Goal: Task Accomplishment & Management: Use online tool/utility

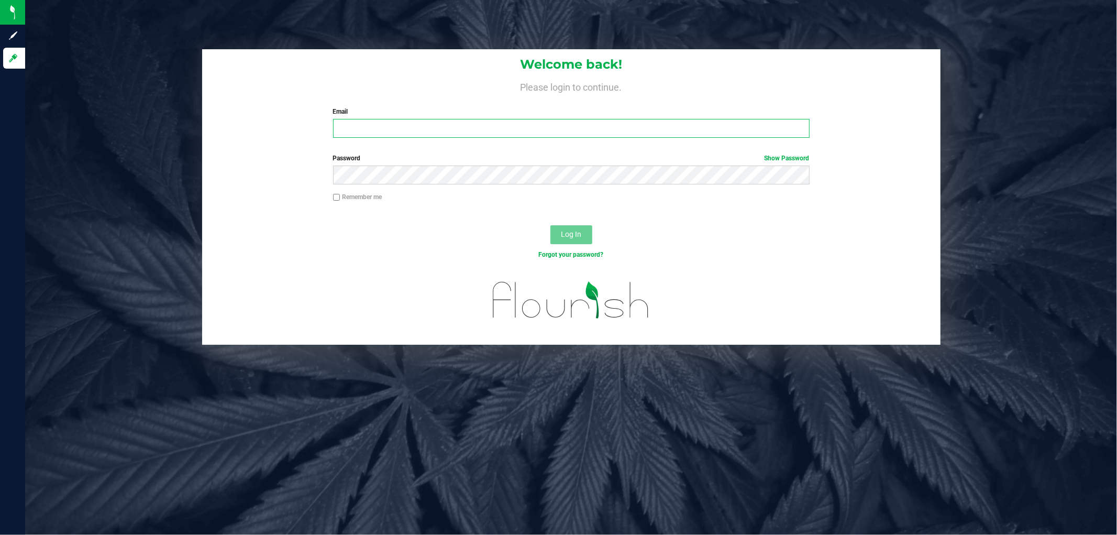
click at [396, 124] on input "Email" at bounding box center [571, 128] width 476 height 19
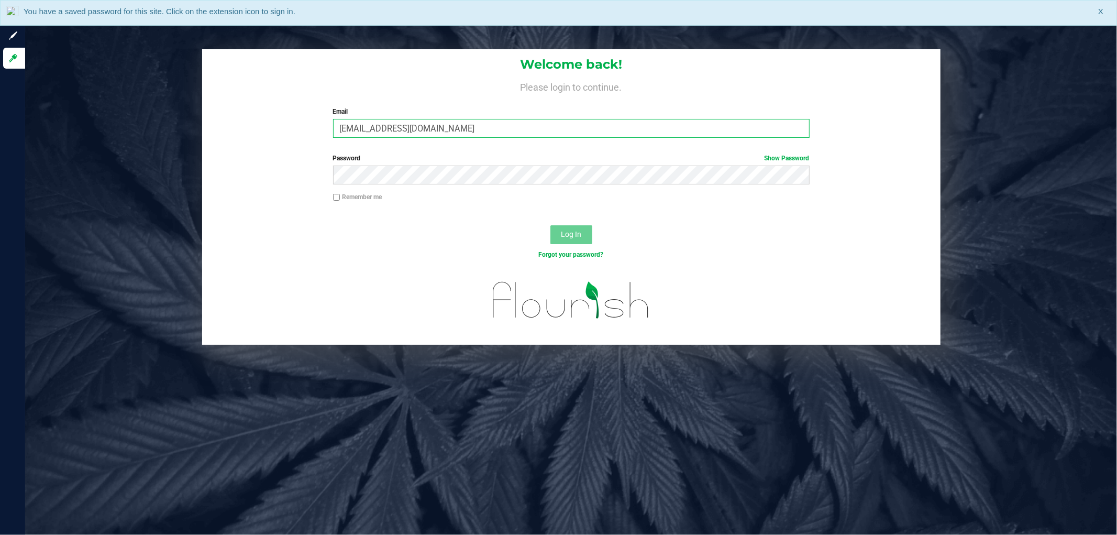
type input "[EMAIL_ADDRESS][DOMAIN_NAME]"
click at [550, 225] on button "Log In" at bounding box center [571, 234] width 42 height 19
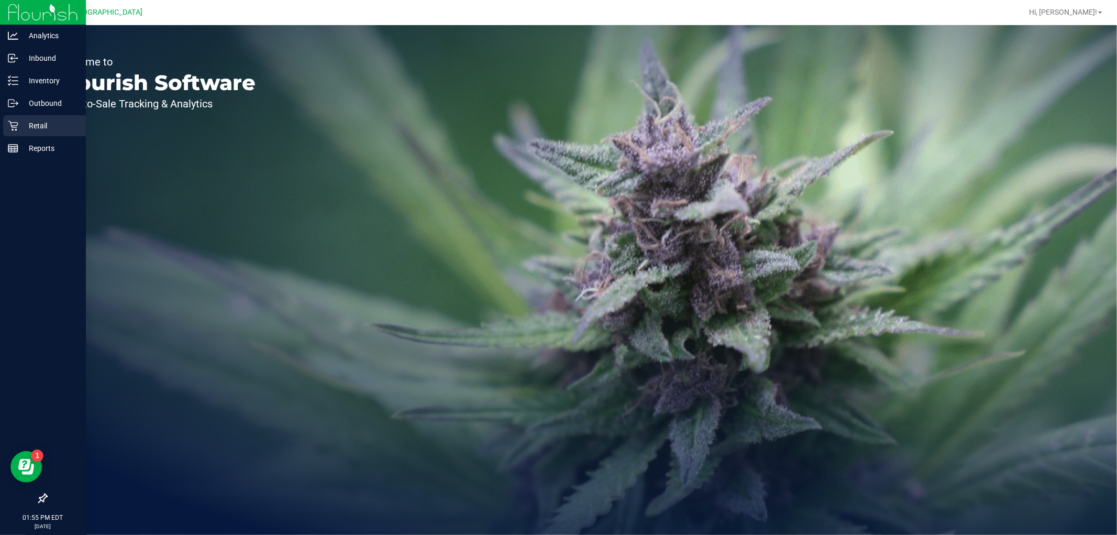
click at [27, 121] on p "Retail" at bounding box center [49, 125] width 63 height 13
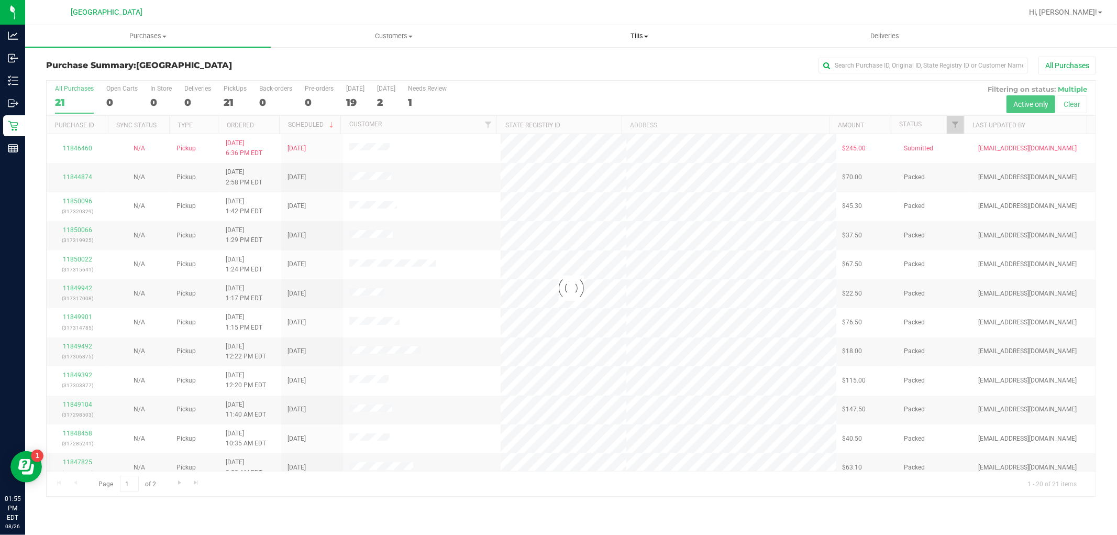
click at [641, 35] on span "Tills" at bounding box center [639, 35] width 245 height 9
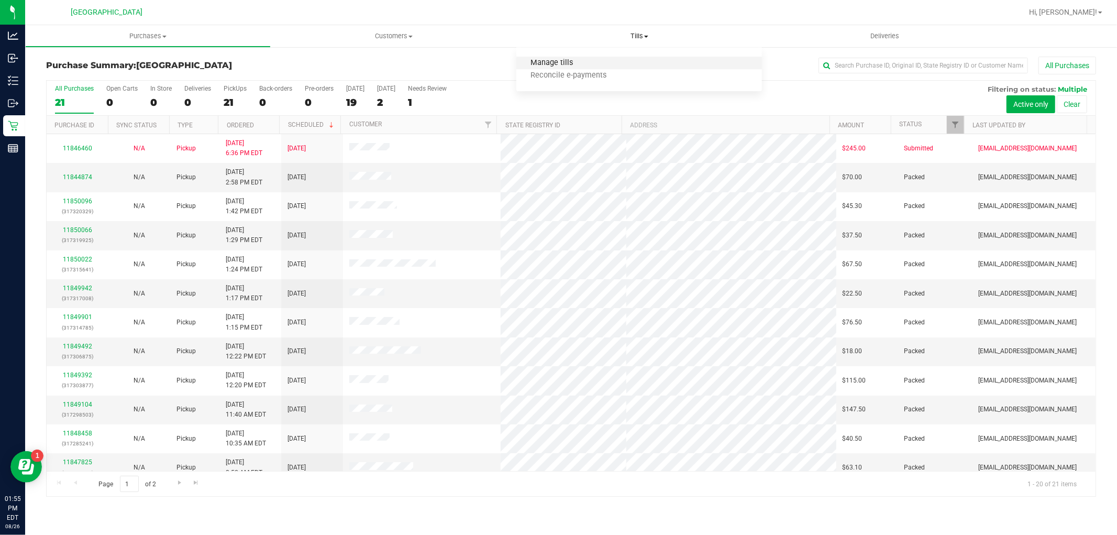
click at [564, 61] on span "Manage tills" at bounding box center [551, 63] width 71 height 9
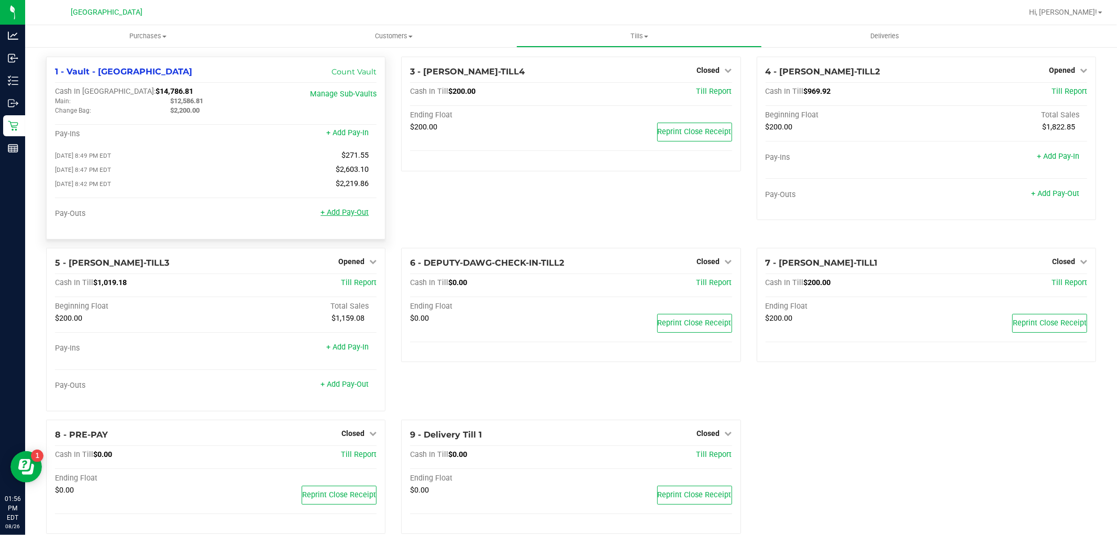
click at [347, 216] on link "+ Add Pay-Out" at bounding box center [344, 212] width 48 height 9
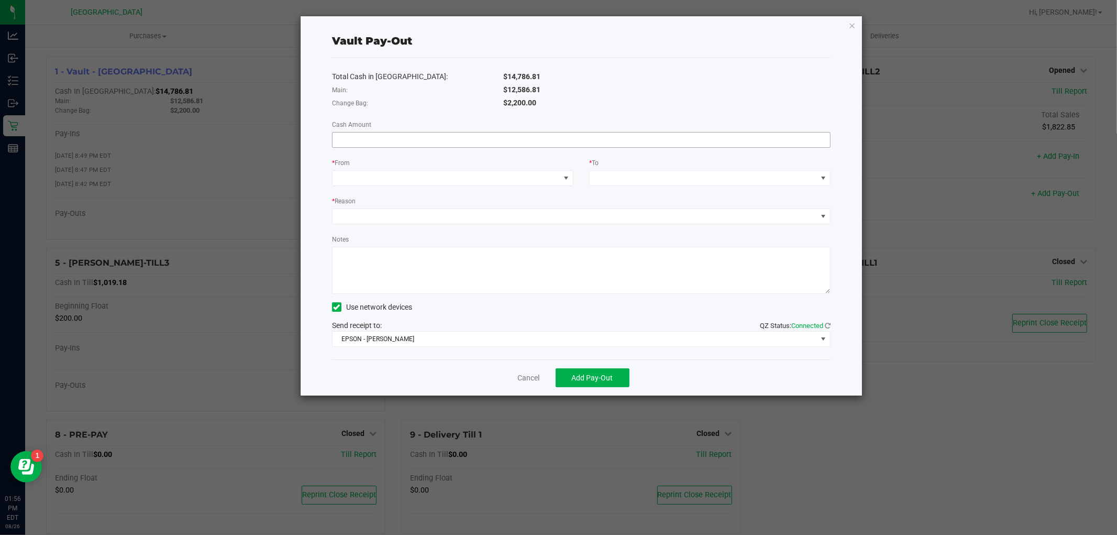
click at [363, 143] on input at bounding box center [580, 139] width 497 height 15
paste input "12586.81"
type input "$12,586.81"
click at [362, 177] on span at bounding box center [445, 178] width 227 height 15
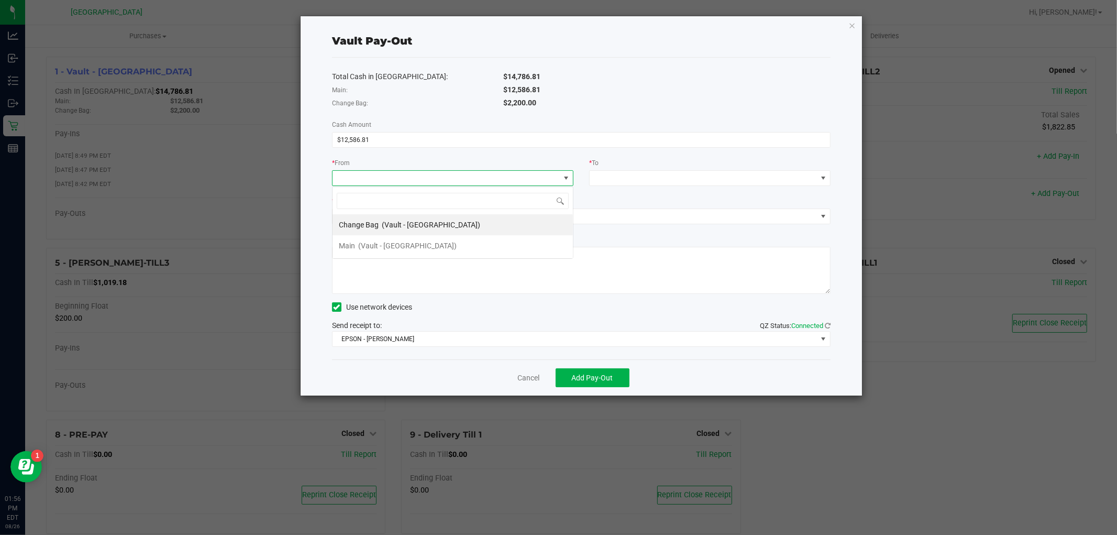
scroll to position [16, 241]
click at [380, 247] on span "(Vault - [GEOGRAPHIC_DATA])" at bounding box center [407, 245] width 98 height 8
click at [653, 165] on div "* To" at bounding box center [709, 163] width 241 height 13
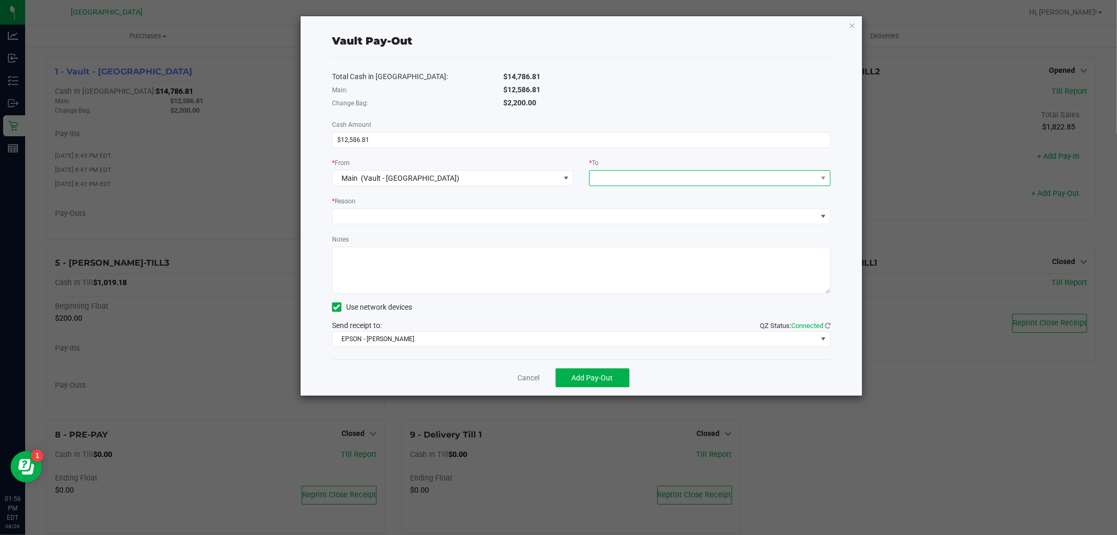
click at [653, 178] on span at bounding box center [703, 178] width 227 height 15
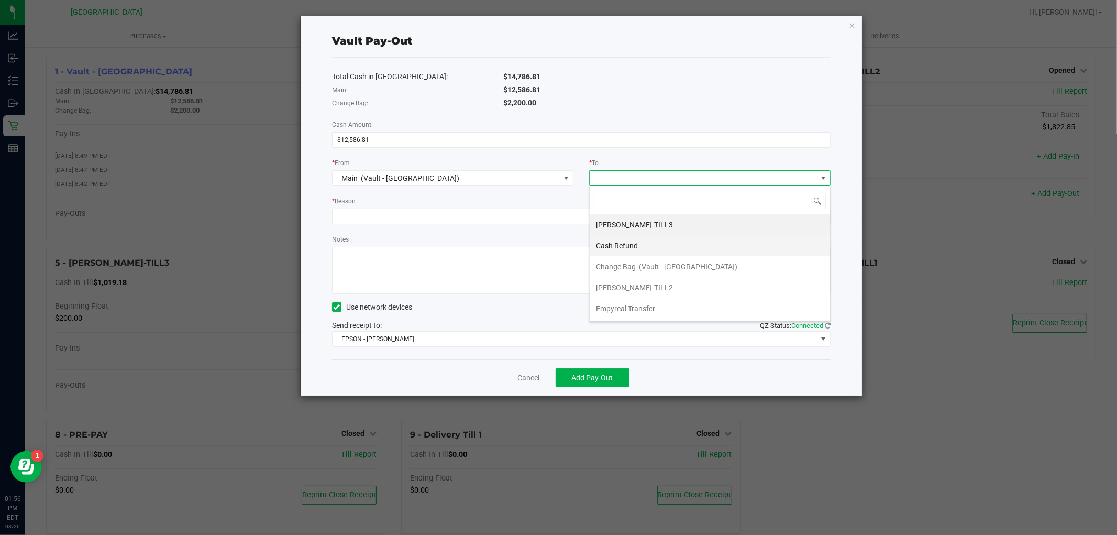
scroll to position [1, 0]
click at [640, 304] on span "Empyreal Transfer" at bounding box center [625, 308] width 59 height 8
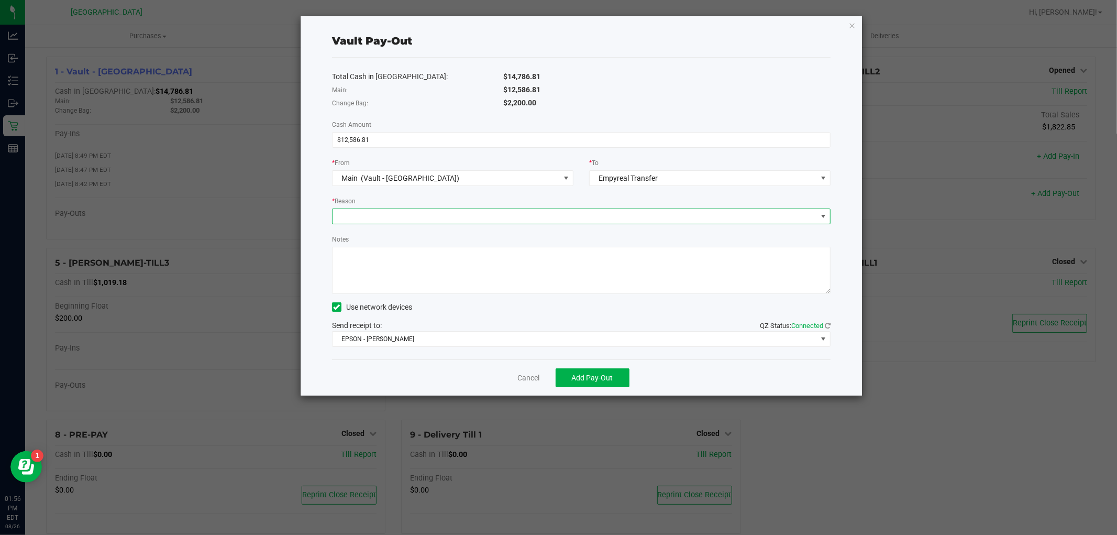
click at [428, 221] on span at bounding box center [574, 216] width 484 height 15
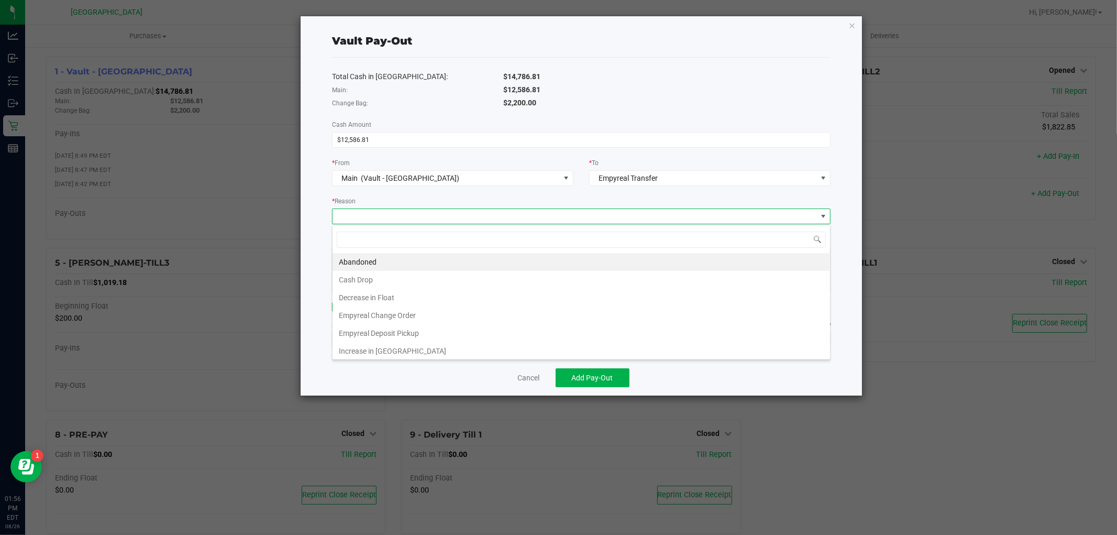
scroll to position [16, 498]
click at [421, 334] on li "Empyreal Deposit Pickup" at bounding box center [580, 333] width 497 height 18
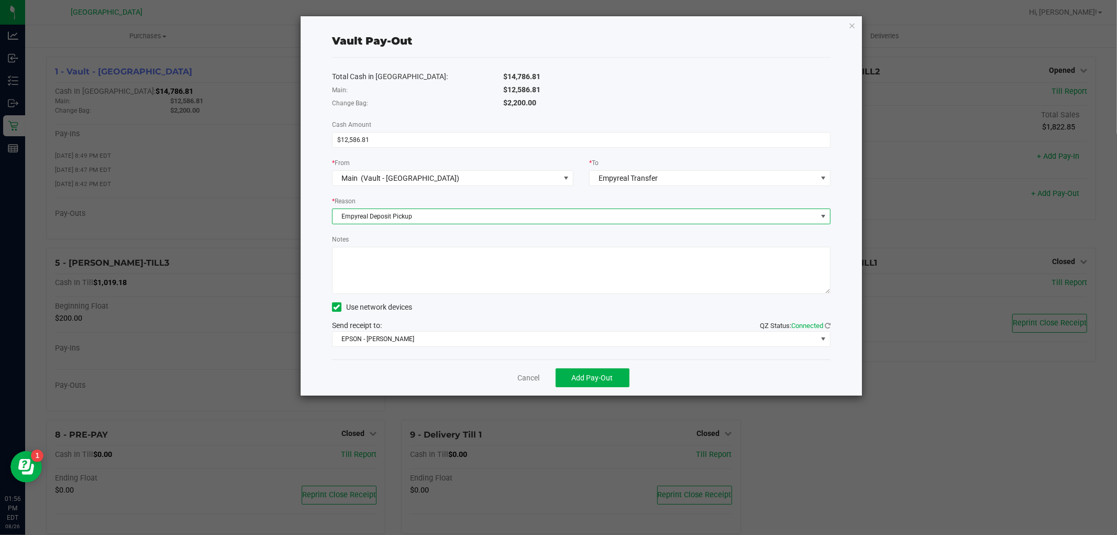
click at [382, 266] on textarea "Notes" at bounding box center [581, 270] width 498 height 47
type textarea "8/26"
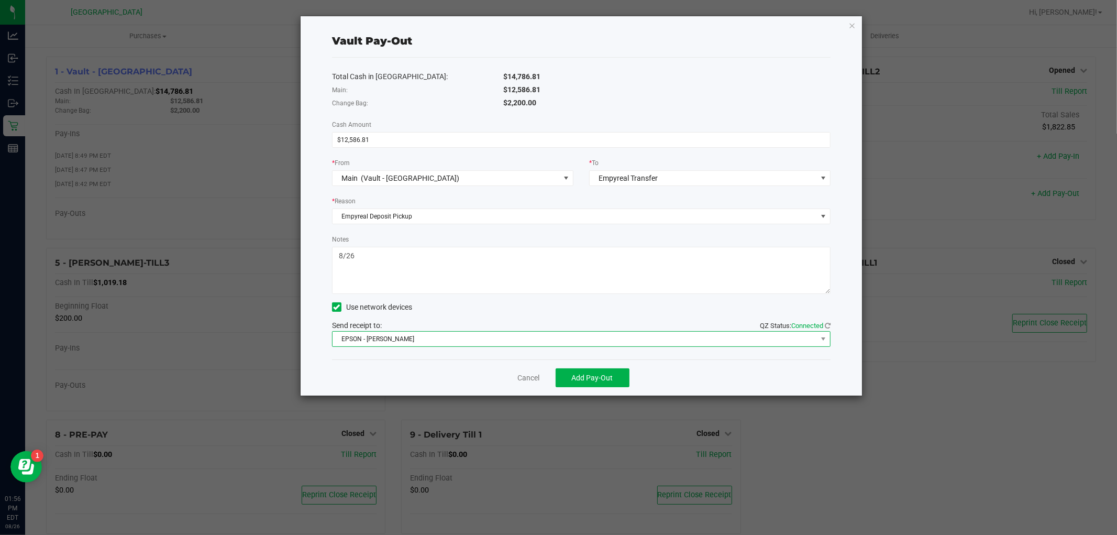
click at [458, 333] on span "EPSON - [PERSON_NAME]" at bounding box center [574, 338] width 484 height 15
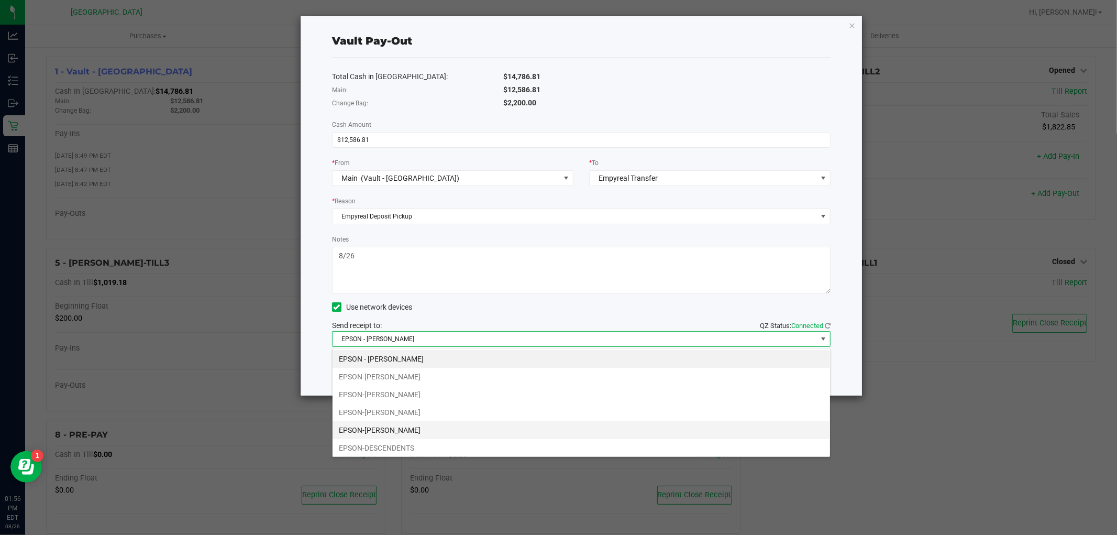
click at [386, 429] on li "EPSON-[PERSON_NAME]" at bounding box center [580, 430] width 497 height 18
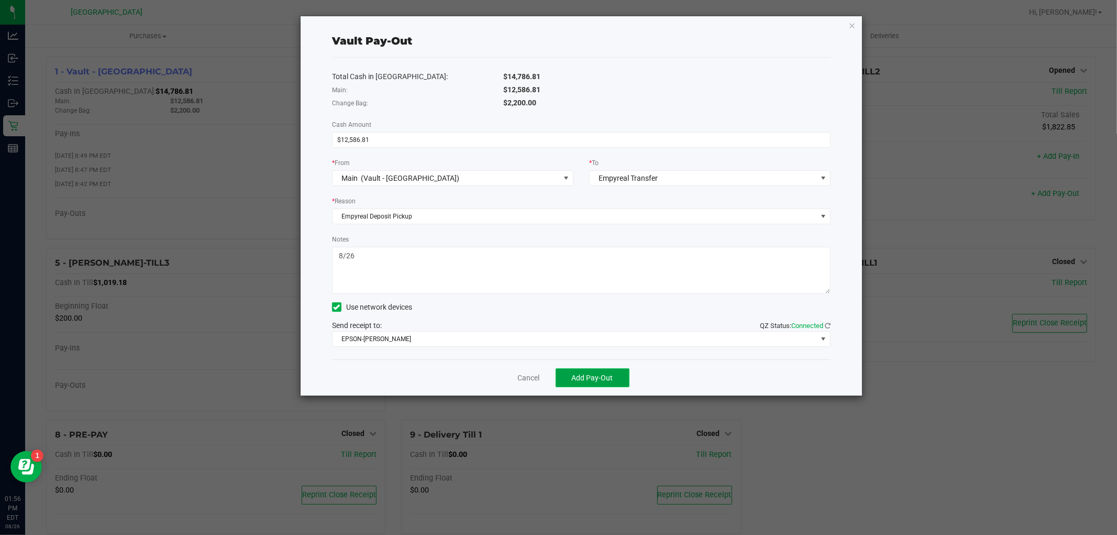
click at [589, 376] on span "Add Pay-Out" at bounding box center [592, 377] width 41 height 8
click at [525, 380] on link "Dismiss" at bounding box center [524, 377] width 25 height 11
